Goal: Check status: Check status

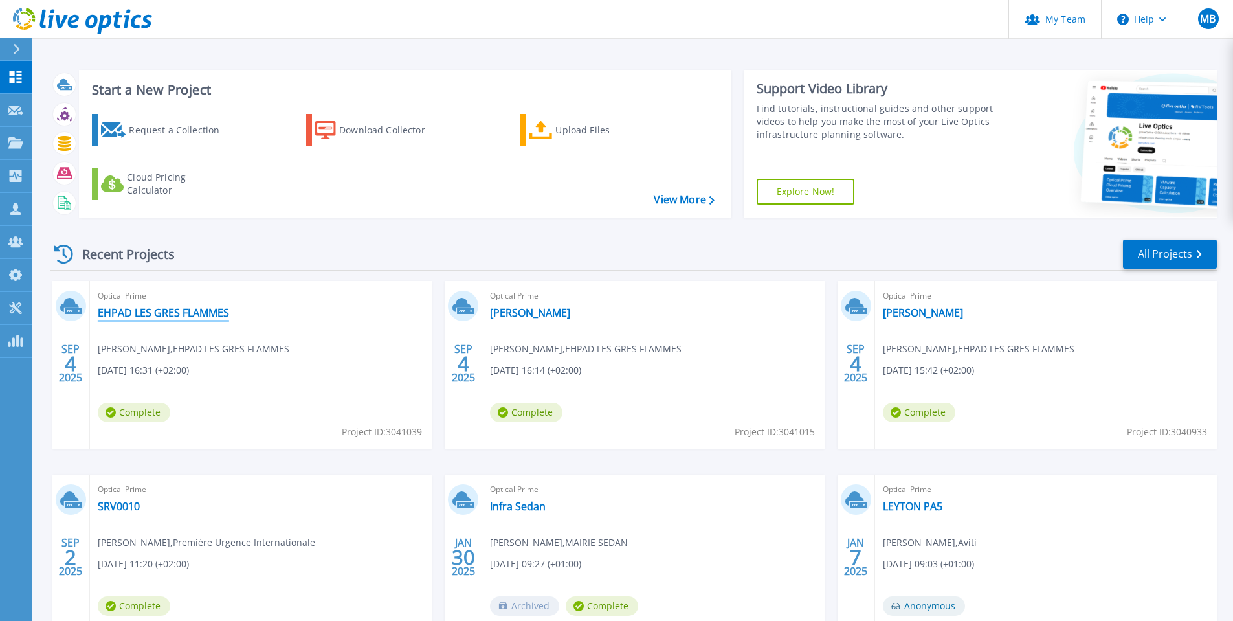
click at [193, 317] on link "EHPAD LES GRES FLAMMES" at bounding box center [163, 312] width 131 height 13
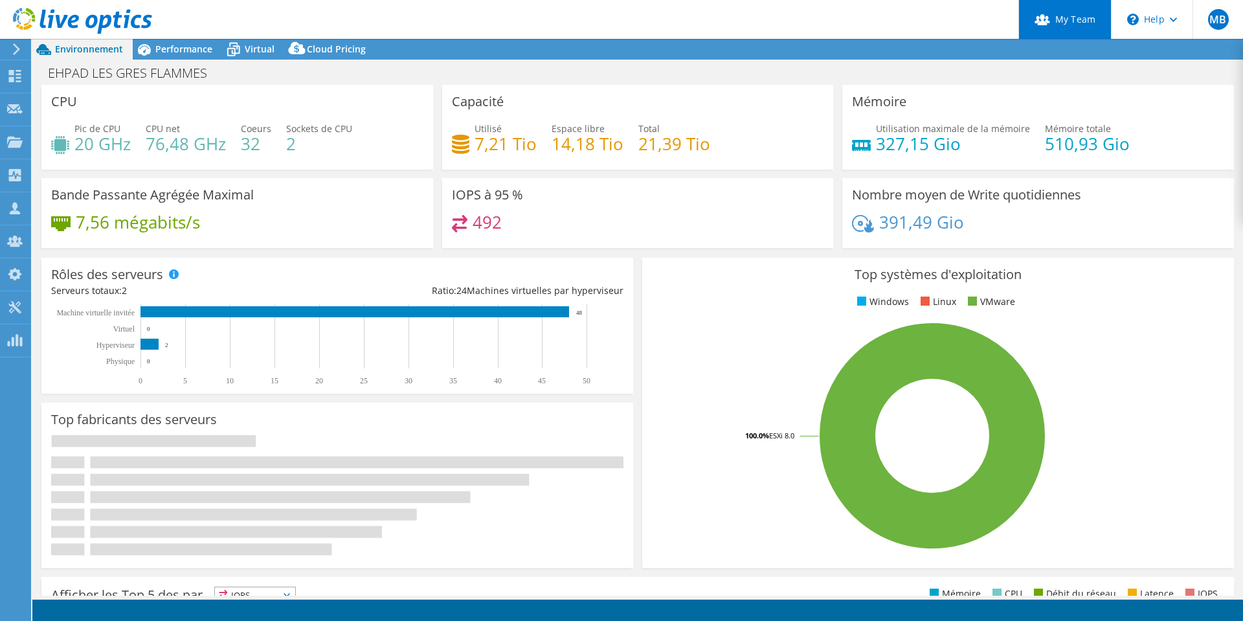
select select "USD"
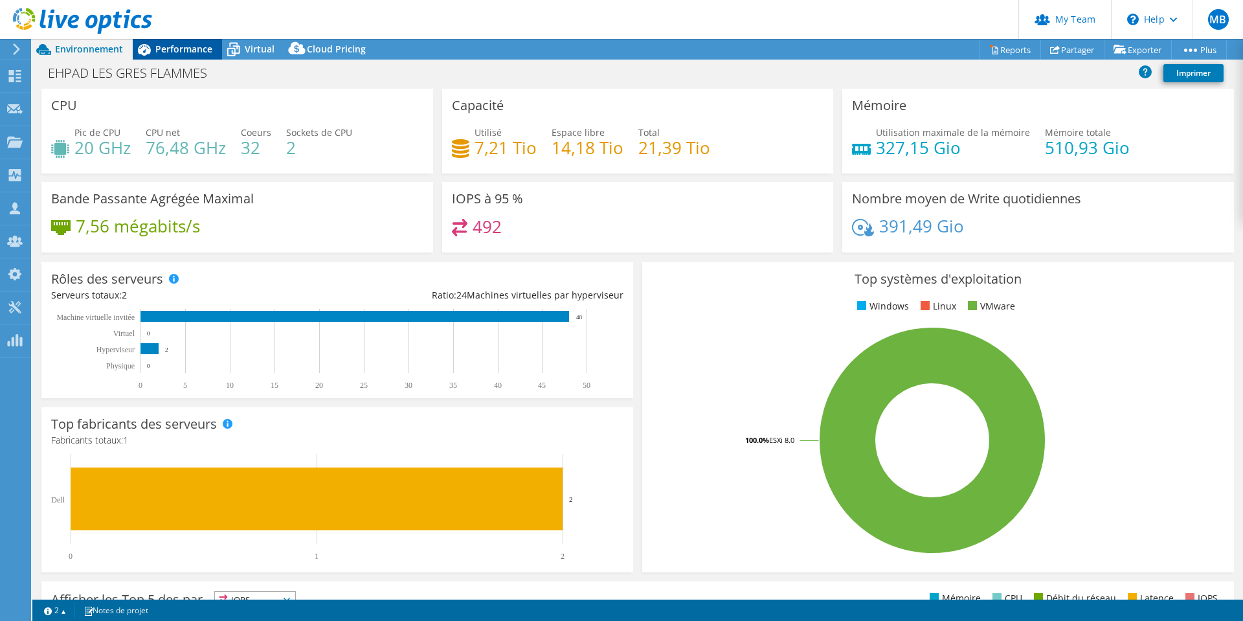
click at [181, 51] on span "Performance" at bounding box center [183, 49] width 57 height 12
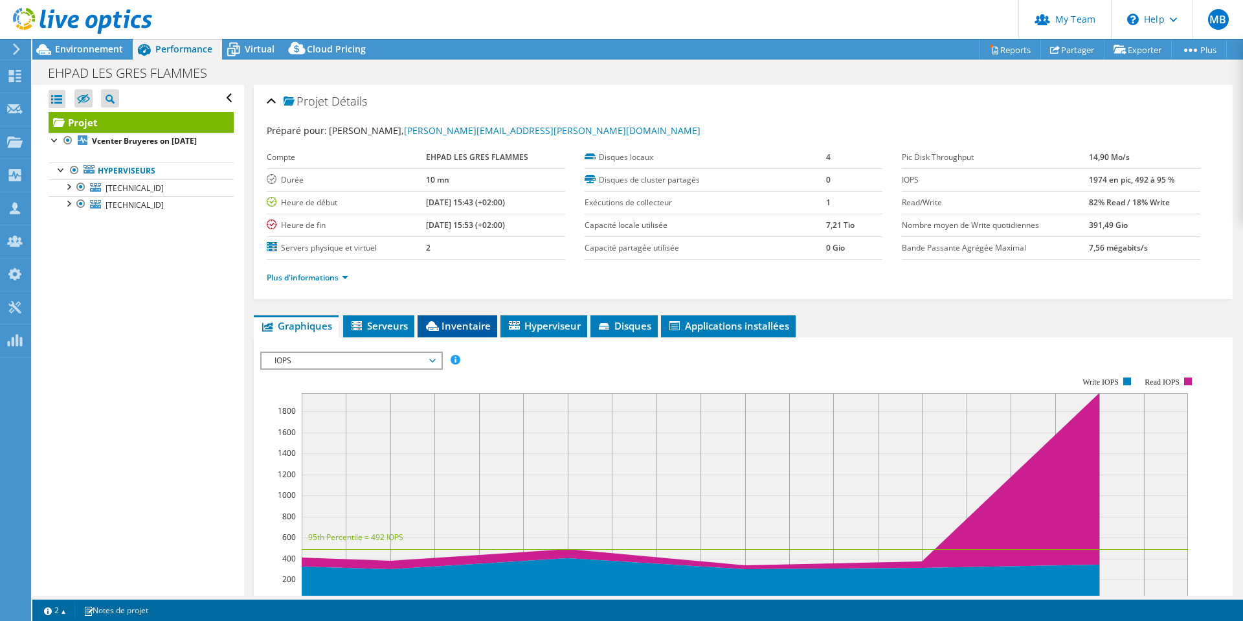
click at [444, 323] on span "Inventaire" at bounding box center [457, 325] width 67 height 13
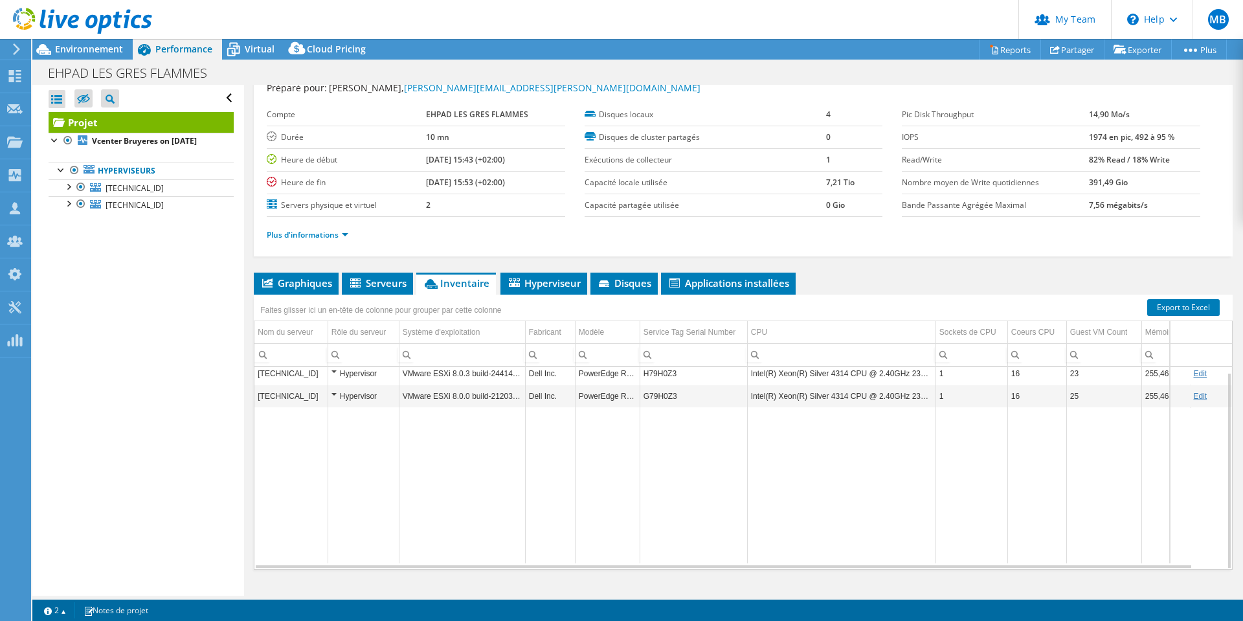
scroll to position [66, 0]
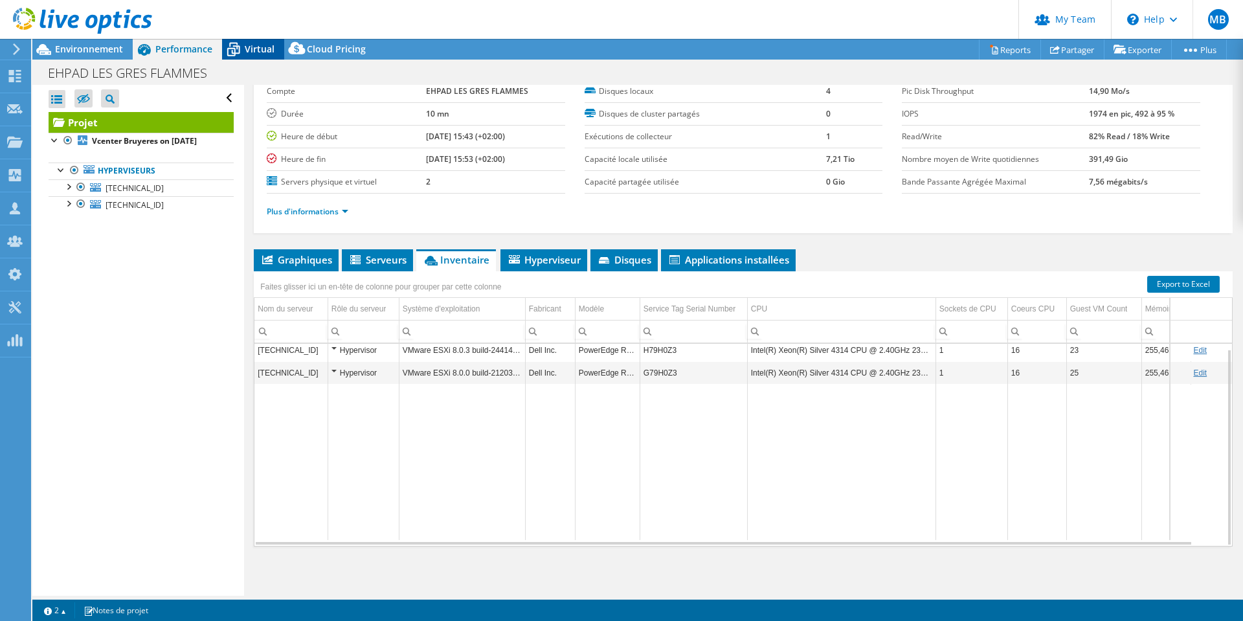
click at [236, 58] on icon at bounding box center [233, 49] width 23 height 23
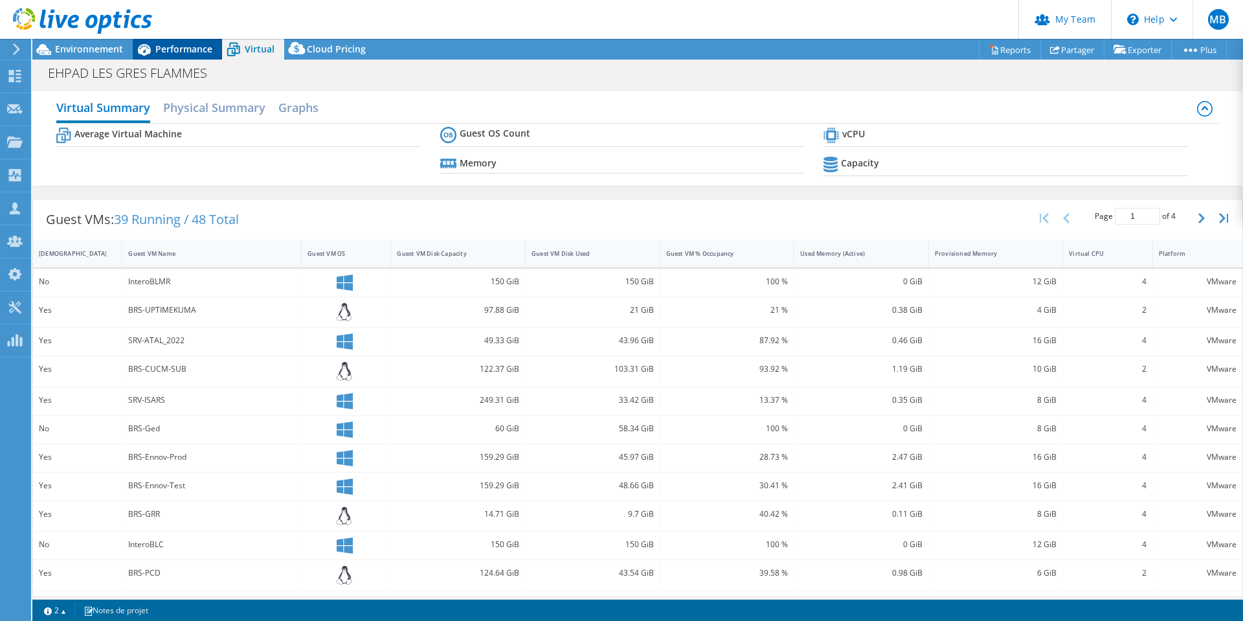
click at [190, 54] on span "Performance" at bounding box center [183, 49] width 57 height 12
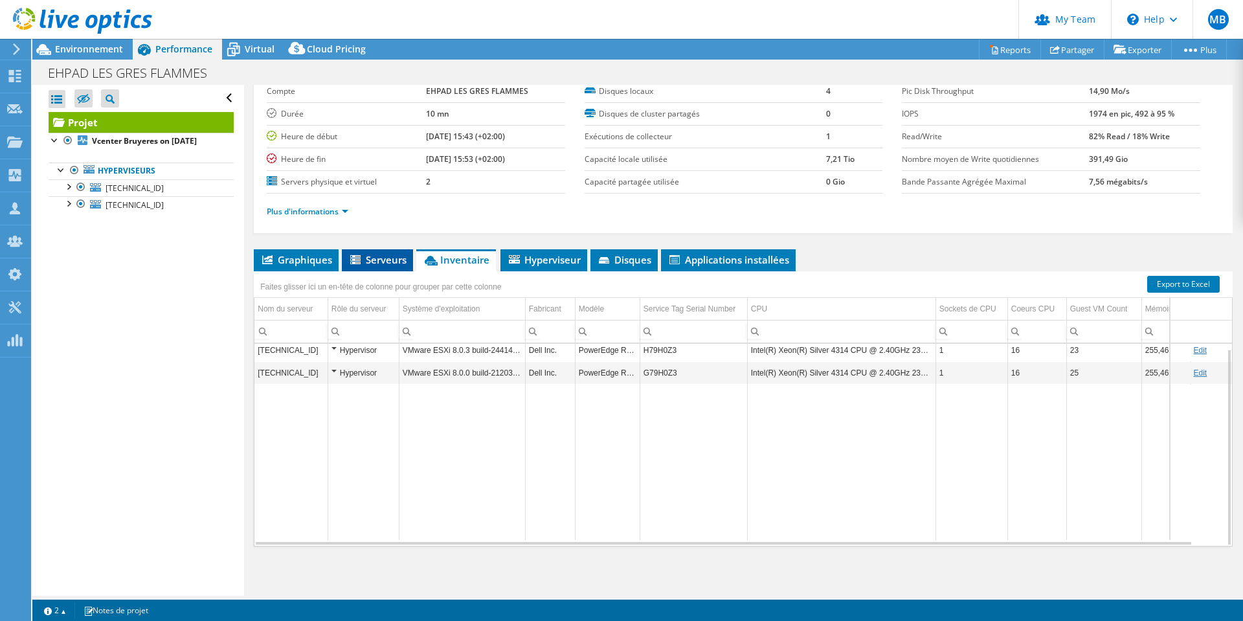
click at [379, 257] on span "Serveurs" at bounding box center [377, 259] width 58 height 13
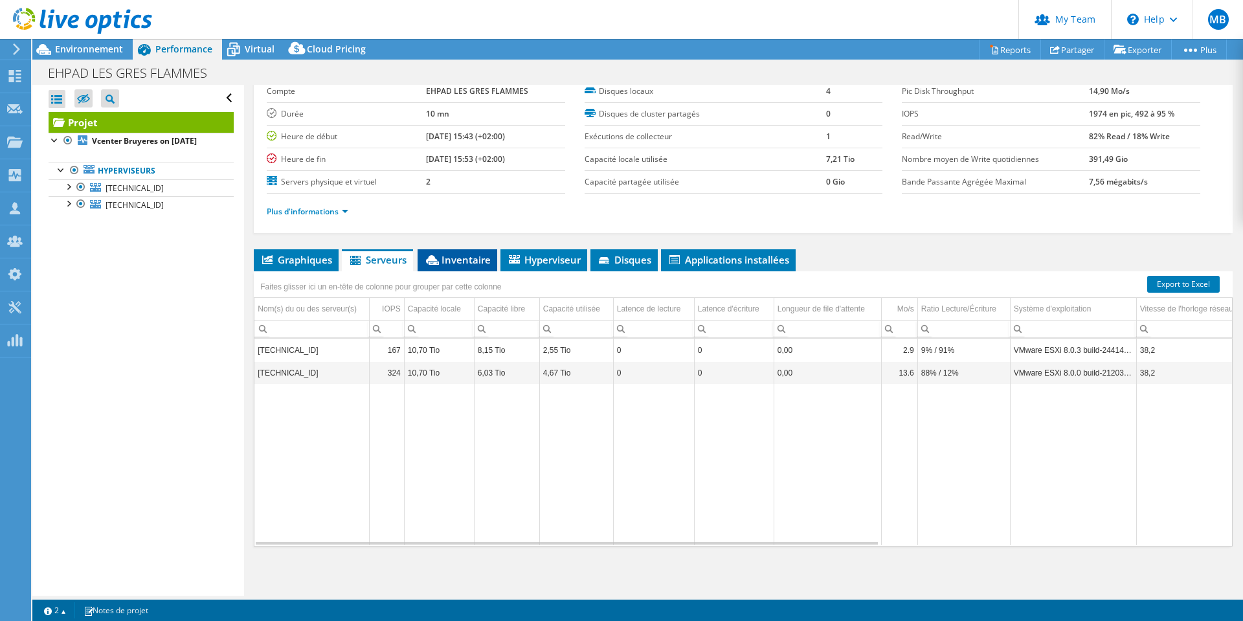
click at [460, 265] on span "Inventaire" at bounding box center [457, 259] width 67 height 13
